Goal: Entertainment & Leisure: Consume media (video, audio)

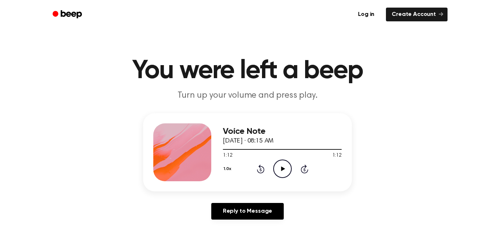
click at [278, 171] on icon "Play Audio" at bounding box center [282, 169] width 18 height 18
click at [284, 171] on icon "Play Audio" at bounding box center [282, 169] width 18 height 18
click at [286, 167] on icon "Play Audio" at bounding box center [282, 169] width 18 height 18
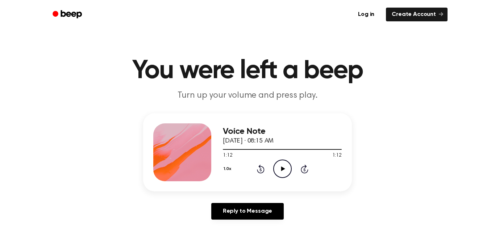
click at [286, 167] on icon "Play Audio" at bounding box center [282, 169] width 18 height 18
click at [305, 169] on icon at bounding box center [304, 169] width 2 height 3
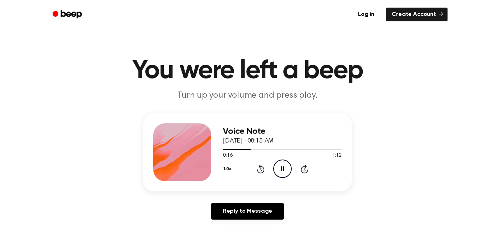
click at [305, 169] on icon at bounding box center [304, 169] width 2 height 3
click at [280, 171] on icon "Play Audio" at bounding box center [282, 169] width 18 height 18
click at [262, 166] on icon "Rewind 5 seconds" at bounding box center [260, 168] width 8 height 9
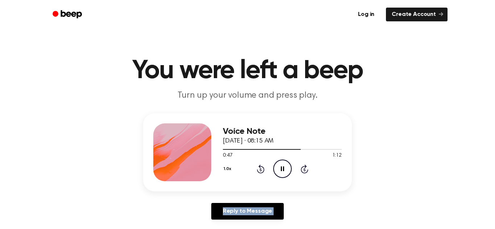
click at [262, 166] on icon "Rewind 5 seconds" at bounding box center [260, 168] width 8 height 9
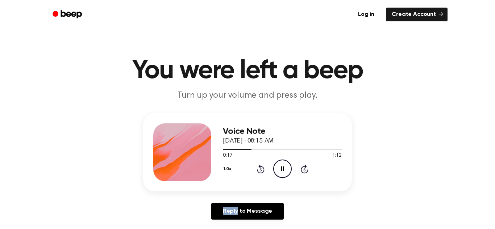
click at [262, 166] on icon "Rewind 5 seconds" at bounding box center [260, 168] width 8 height 9
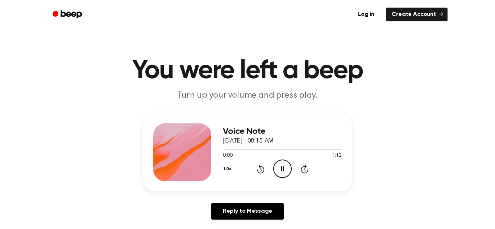
click at [262, 166] on icon "Rewind 5 seconds" at bounding box center [260, 168] width 8 height 9
click at [257, 168] on icon "Rewind 5 seconds" at bounding box center [260, 168] width 8 height 9
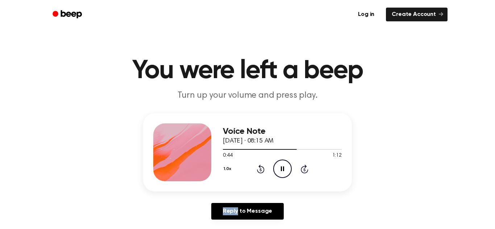
click at [257, 168] on icon "Rewind 5 seconds" at bounding box center [260, 168] width 8 height 9
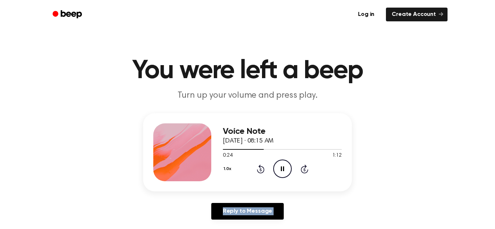
click at [257, 168] on icon "Rewind 5 seconds" at bounding box center [260, 168] width 8 height 9
click at [258, 170] on icon "Rewind 5 seconds" at bounding box center [260, 168] width 8 height 9
click at [260, 175] on div "1.0x Rewind 5 seconds Pause Audio Skip 5 seconds" at bounding box center [282, 169] width 119 height 18
click at [252, 159] on div "0:05 1:12" at bounding box center [282, 156] width 119 height 8
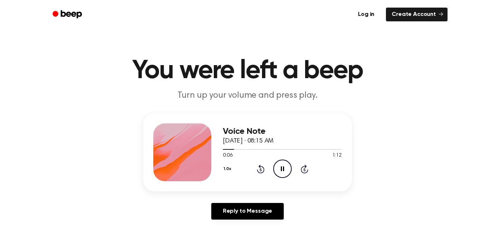
click at [256, 164] on div "1.0x Rewind 5 seconds Pause Audio Skip 5 seconds" at bounding box center [282, 169] width 119 height 18
click at [258, 170] on icon "Rewind 5 seconds" at bounding box center [260, 168] width 8 height 9
click at [279, 174] on icon "Pause Audio" at bounding box center [282, 169] width 18 height 18
